Goal: Task Accomplishment & Management: Use online tool/utility

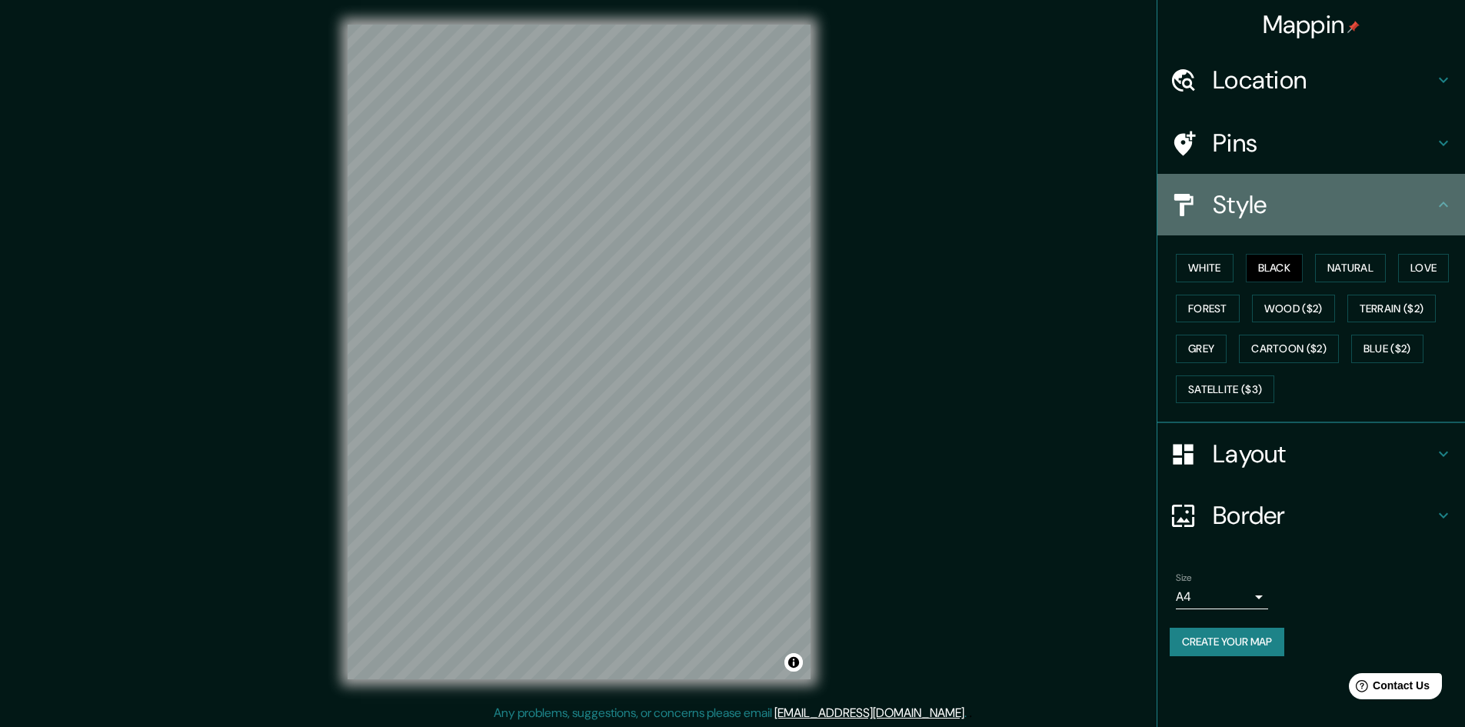
click at [1293, 197] on h4 "Style" at bounding box center [1323, 204] width 221 height 31
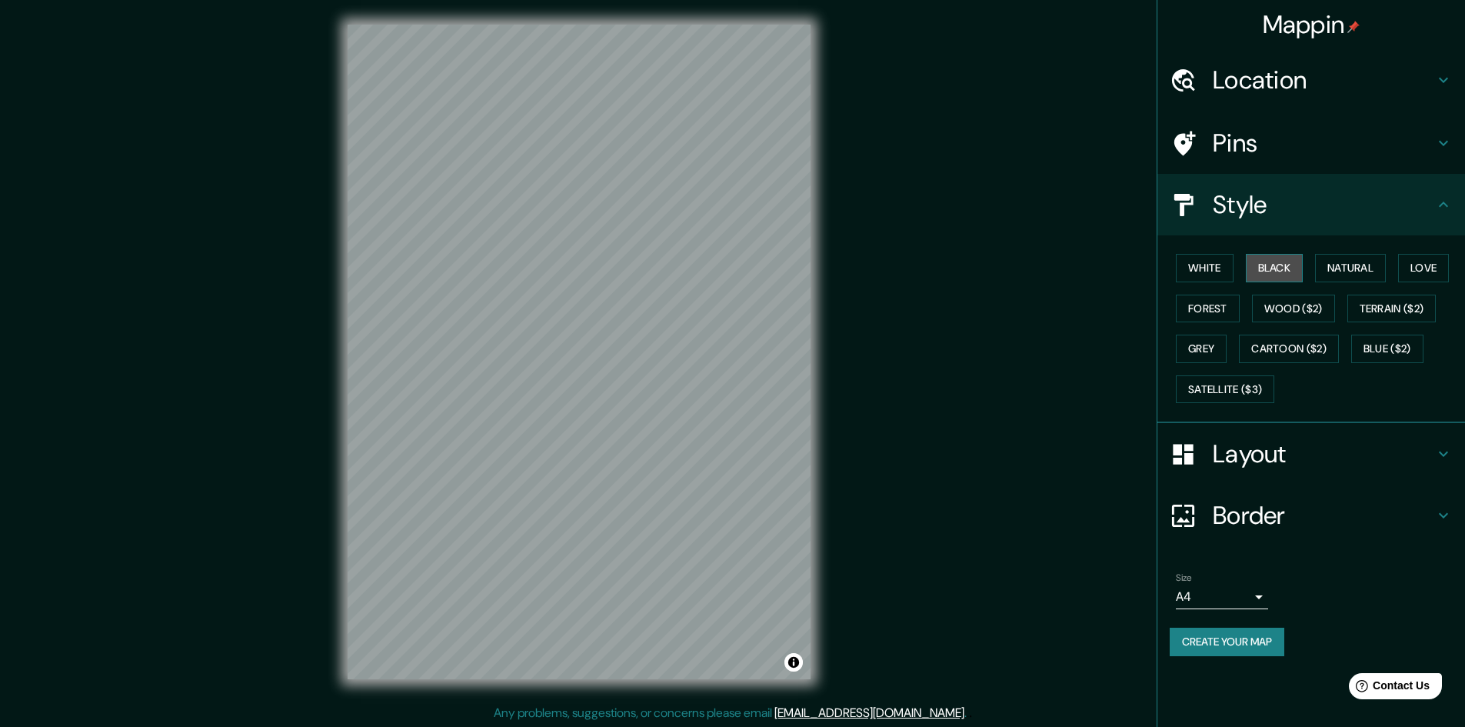
click at [1288, 262] on button "Black" at bounding box center [1275, 268] width 58 height 28
click at [1211, 261] on button "White" at bounding box center [1205, 268] width 58 height 28
click at [1286, 265] on button "Black" at bounding box center [1275, 268] width 58 height 28
click at [1350, 258] on button "Natural" at bounding box center [1350, 268] width 71 height 28
click at [1418, 251] on div "White Black Natural Love Forest Wood ($2) Terrain ($2) Grey Cartoon ($2) Blue (…" at bounding box center [1317, 328] width 295 height 161
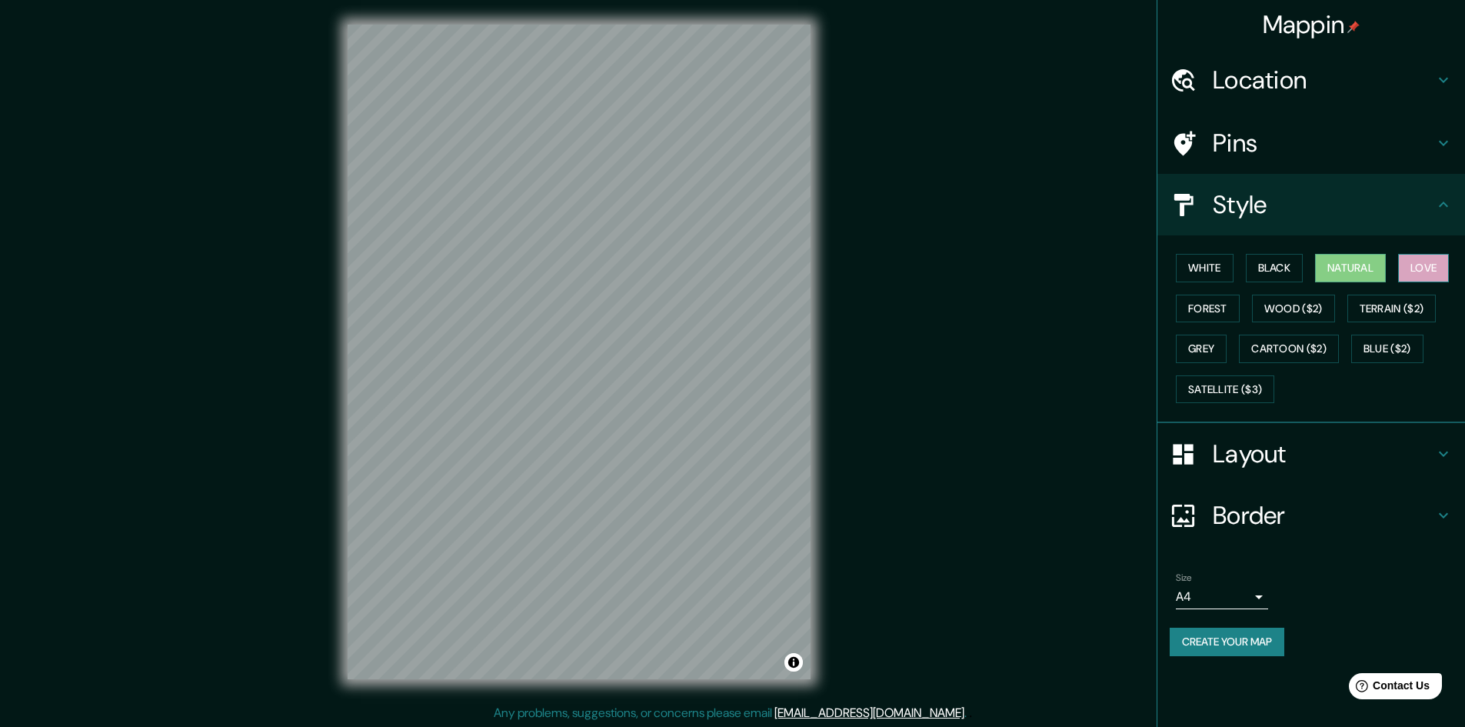
click at [1420, 265] on button "Love" at bounding box center [1423, 268] width 51 height 28
click at [1417, 302] on button "Terrain ($2)" at bounding box center [1391, 309] width 89 height 28
click at [1378, 344] on button "Blue ($2)" at bounding box center [1387, 349] width 72 height 28
click at [1295, 368] on div "White Black Natural Love Forest Wood ($2) Terrain ($2) Grey Cartoon ($2) Blue (…" at bounding box center [1317, 328] width 295 height 161
click at [1297, 355] on button "Cartoon ($2)" at bounding box center [1289, 349] width 100 height 28
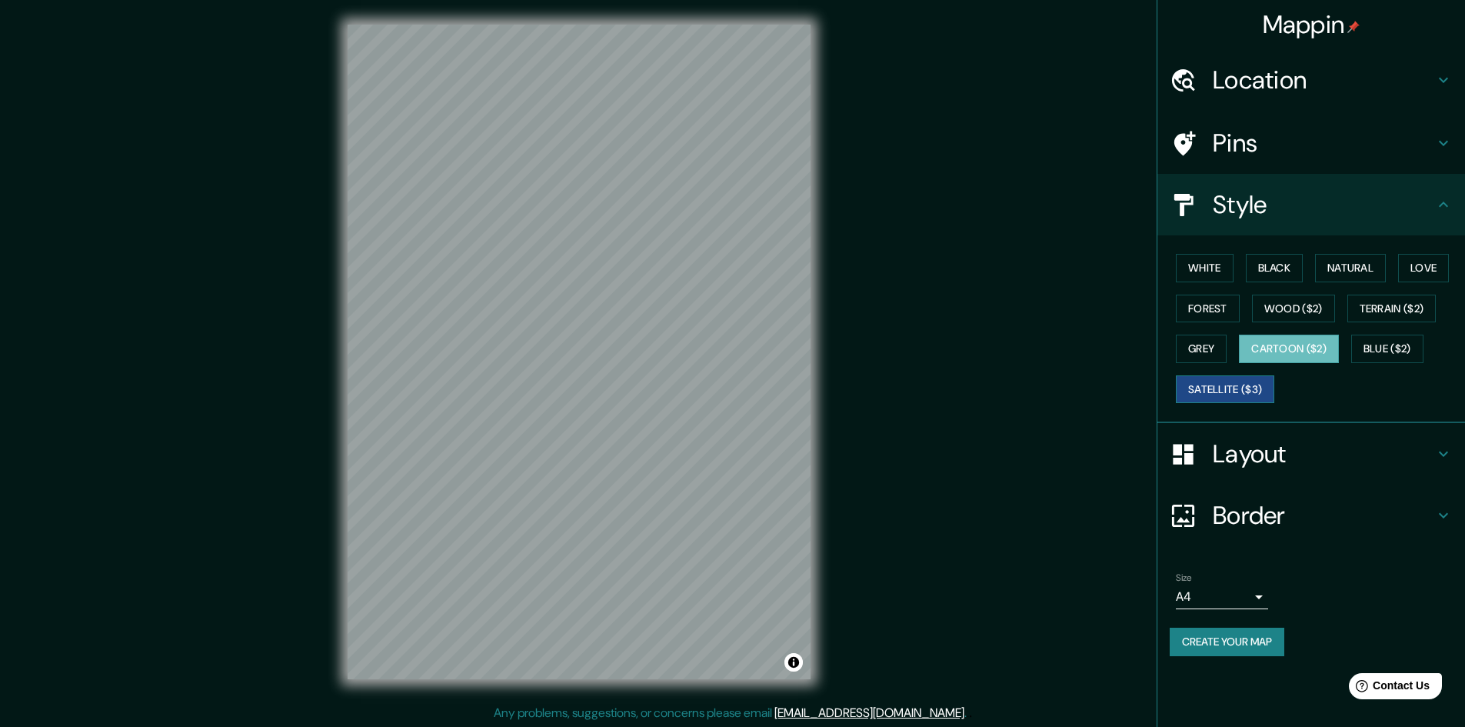
click at [1224, 392] on button "Satellite ($3)" at bounding box center [1225, 389] width 98 height 28
click at [1202, 345] on button "Grey" at bounding box center [1201, 349] width 51 height 28
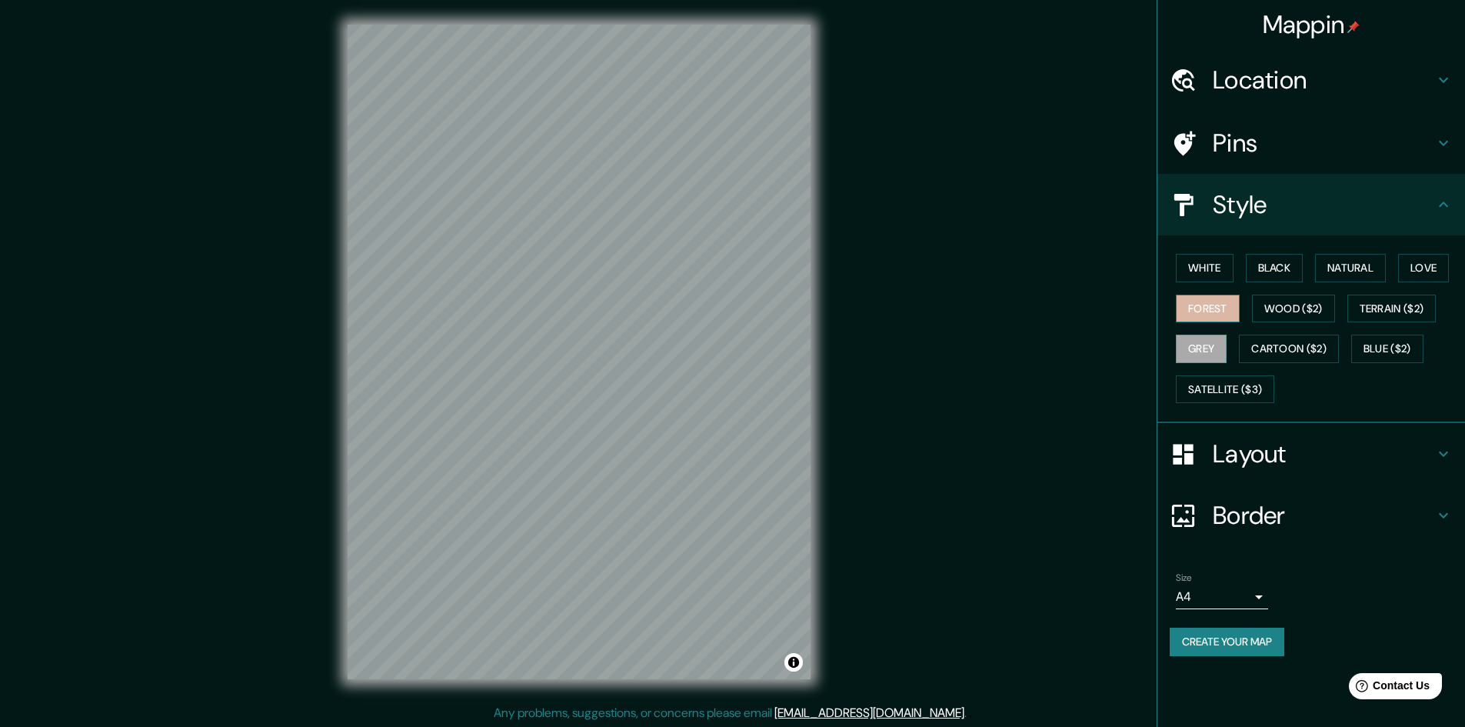
click at [1210, 308] on button "Forest" at bounding box center [1208, 309] width 64 height 28
click at [1218, 261] on button "White" at bounding box center [1205, 268] width 58 height 28
